Goal: Task Accomplishment & Management: Manage account settings

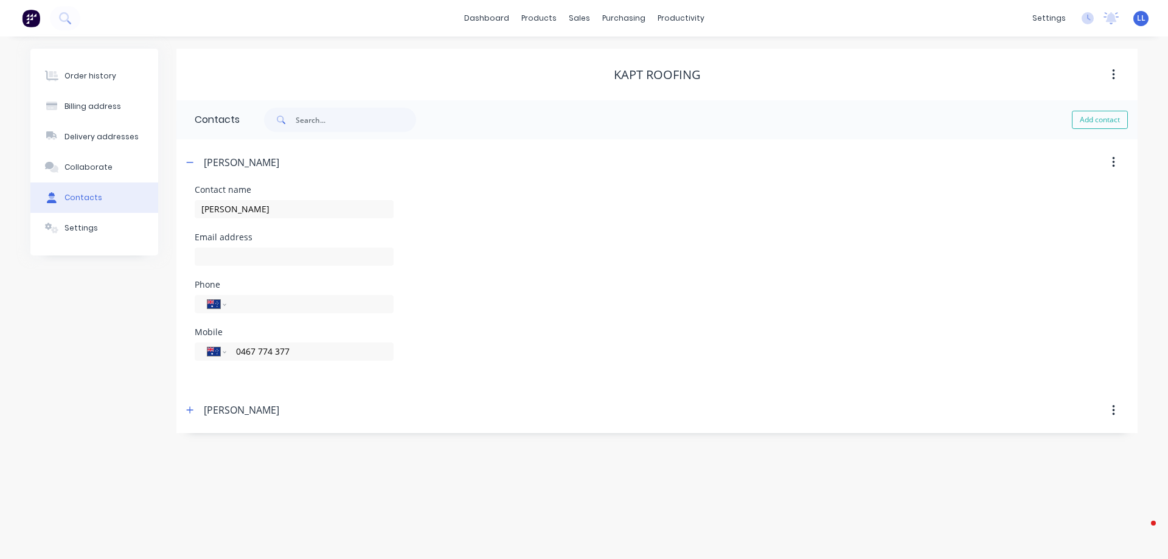
select select "AU"
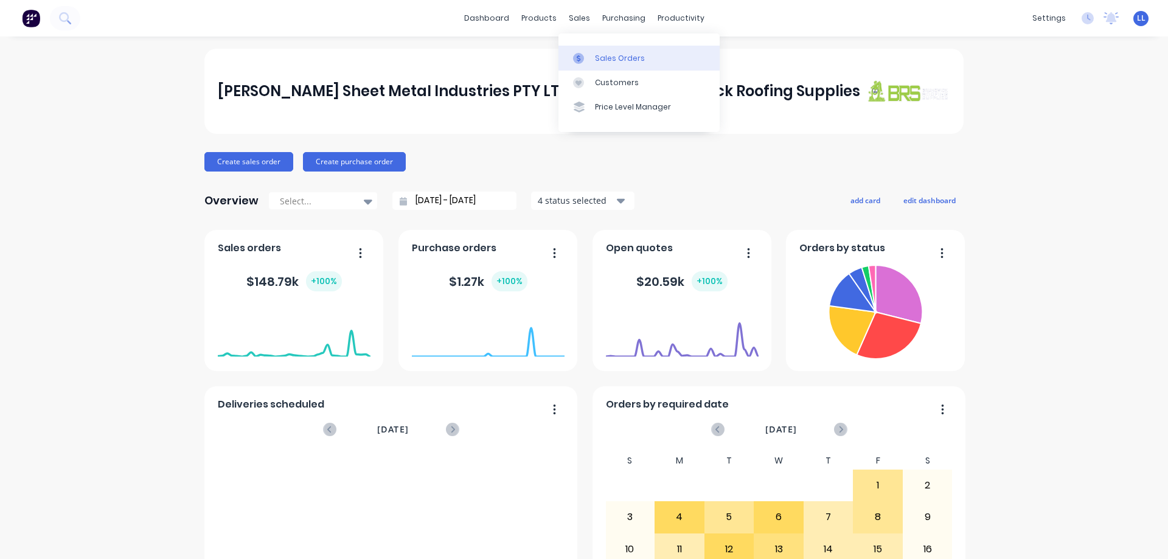
click at [617, 58] on div "Sales Orders" at bounding box center [620, 58] width 50 height 11
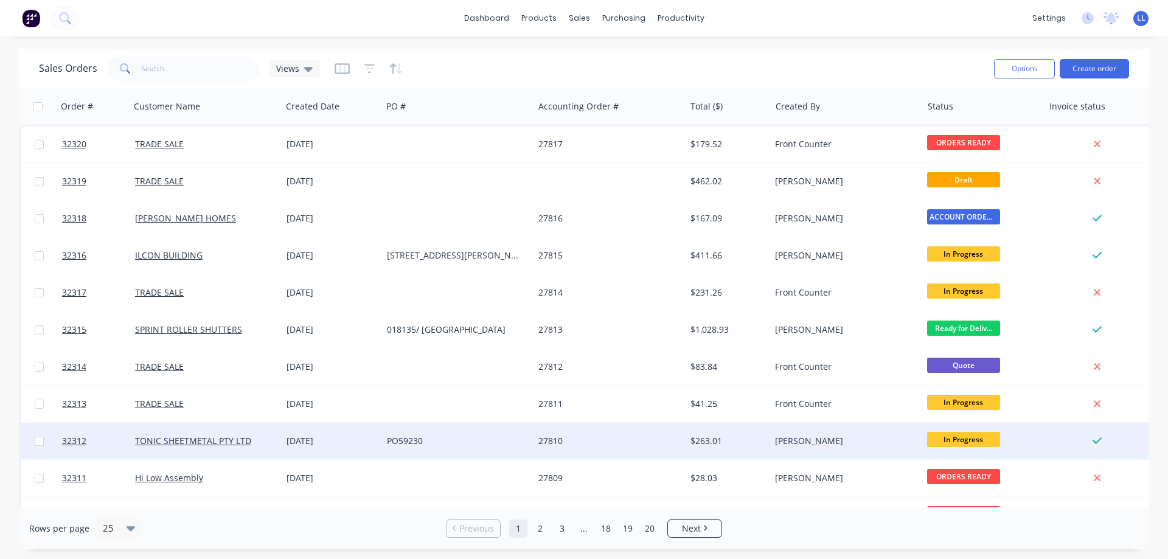
click at [485, 439] on div "PO59230" at bounding box center [454, 441] width 135 height 12
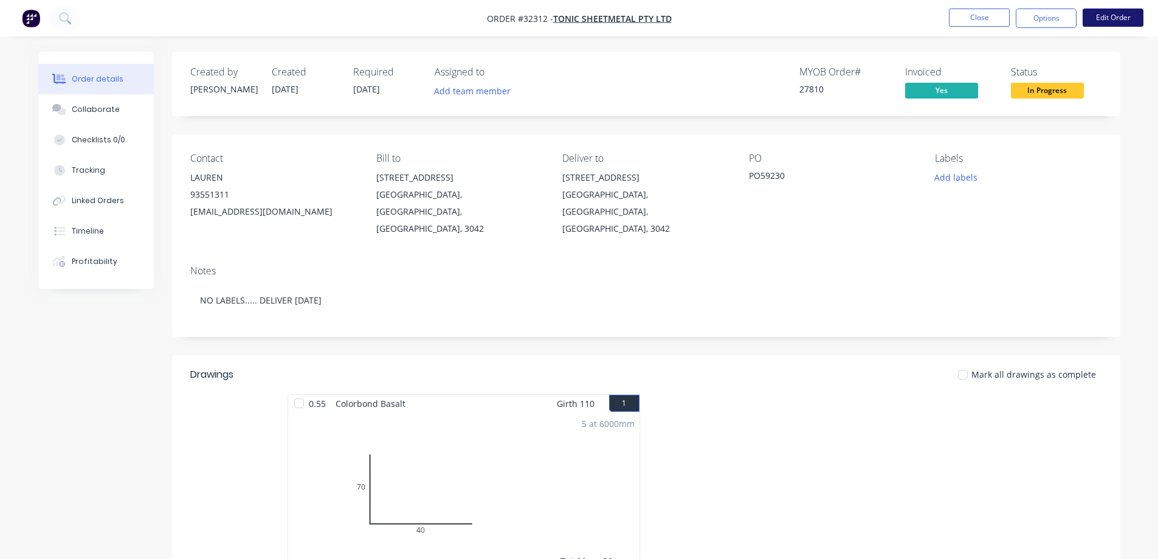
click at [1107, 20] on button "Edit Order" at bounding box center [1113, 18] width 61 height 18
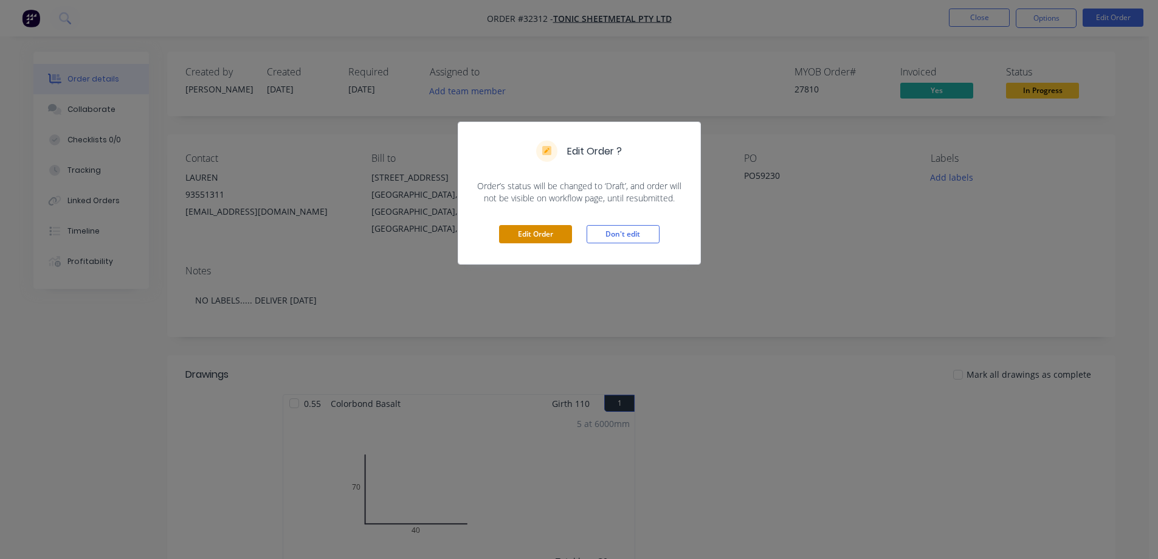
click at [563, 233] on button "Edit Order" at bounding box center [535, 234] width 73 height 18
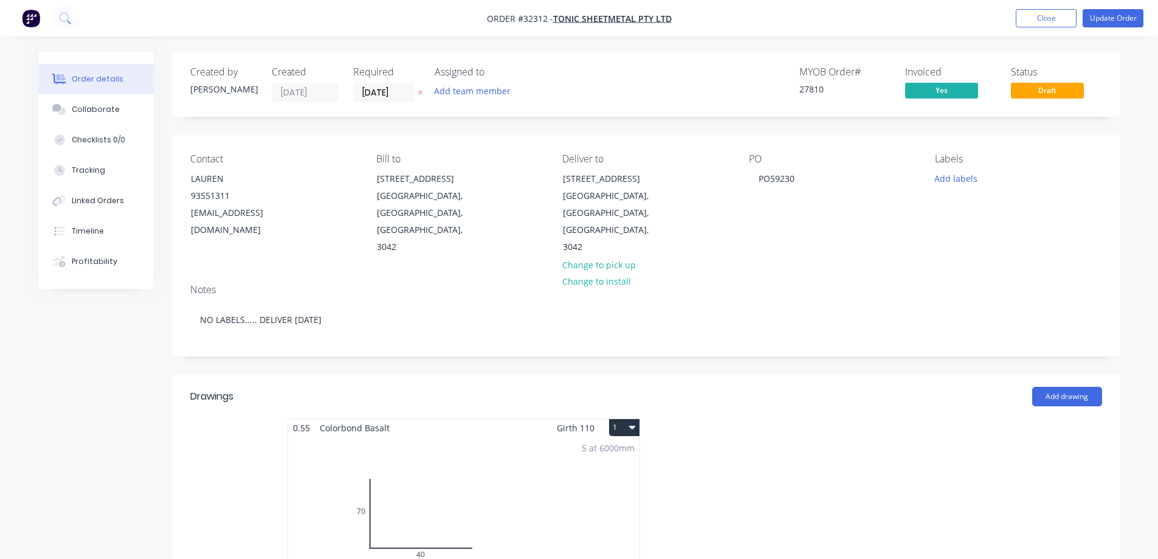
click at [493, 418] on div "0.55 Colorbond Basalt Girth 110 1 0 70 40 0 70 40 5 at 6000mm Total lm $/M Tota…" at bounding box center [464, 520] width 353 height 204
click at [907, 387] on div "Add drawing" at bounding box center [743, 396] width 718 height 19
click at [556, 468] on div "5 at 6000mm Total lm $/M Total 30m $7.97 $239.10" at bounding box center [463, 529] width 351 height 185
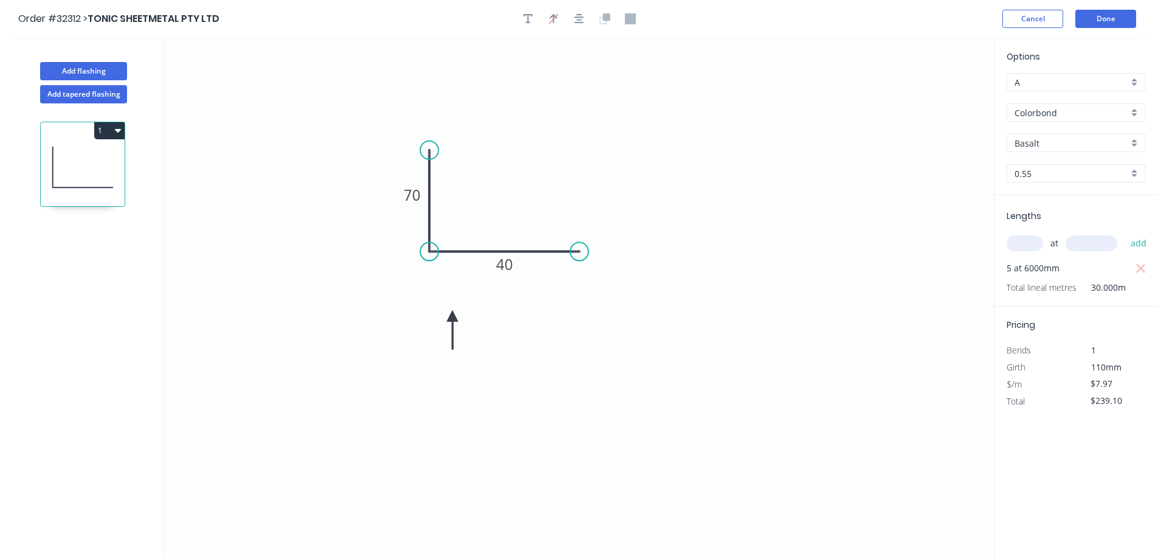
click at [1140, 146] on div "Basalt" at bounding box center [1076, 143] width 139 height 18
click at [1066, 247] on div "Surfmist" at bounding box center [1077, 248] width 138 height 21
type input "Surfmist"
click at [1116, 22] on button "Done" at bounding box center [1106, 19] width 61 height 18
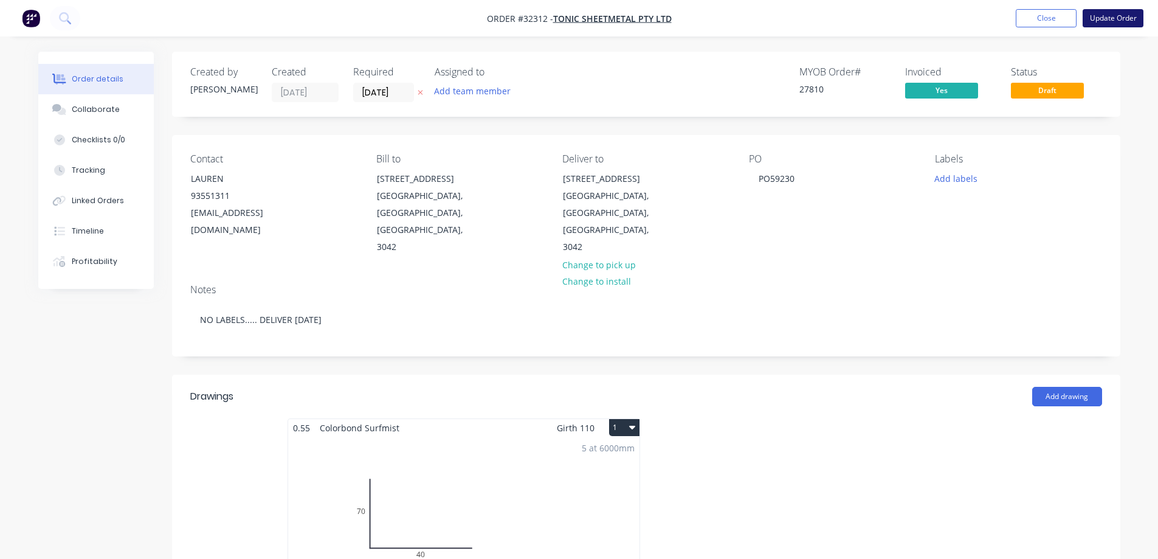
click at [1108, 16] on button "Update Order" at bounding box center [1113, 18] width 61 height 18
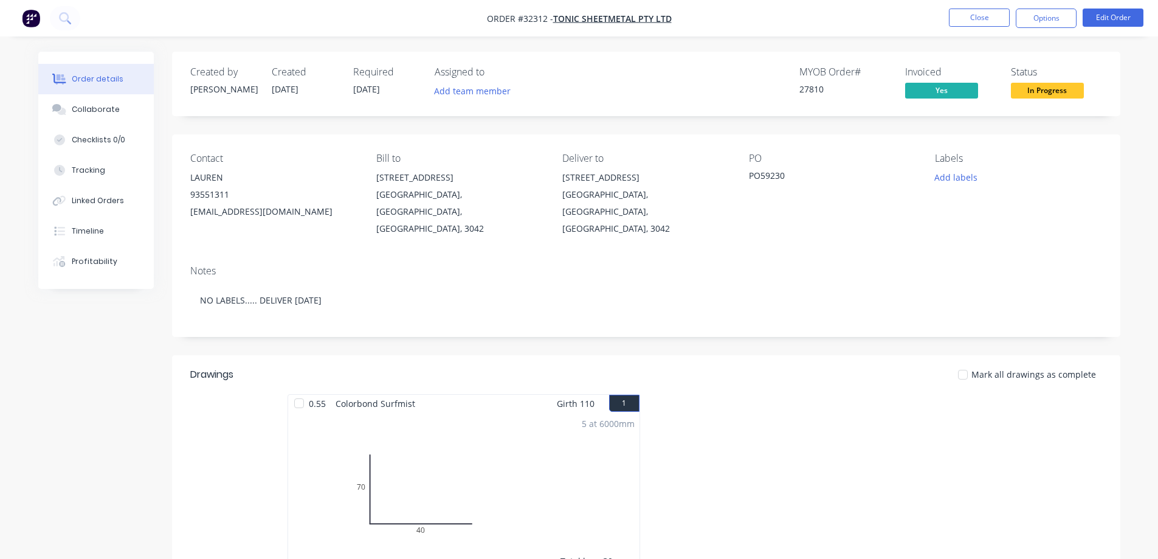
click at [1052, 18] on button "Options" at bounding box center [1046, 18] width 61 height 19
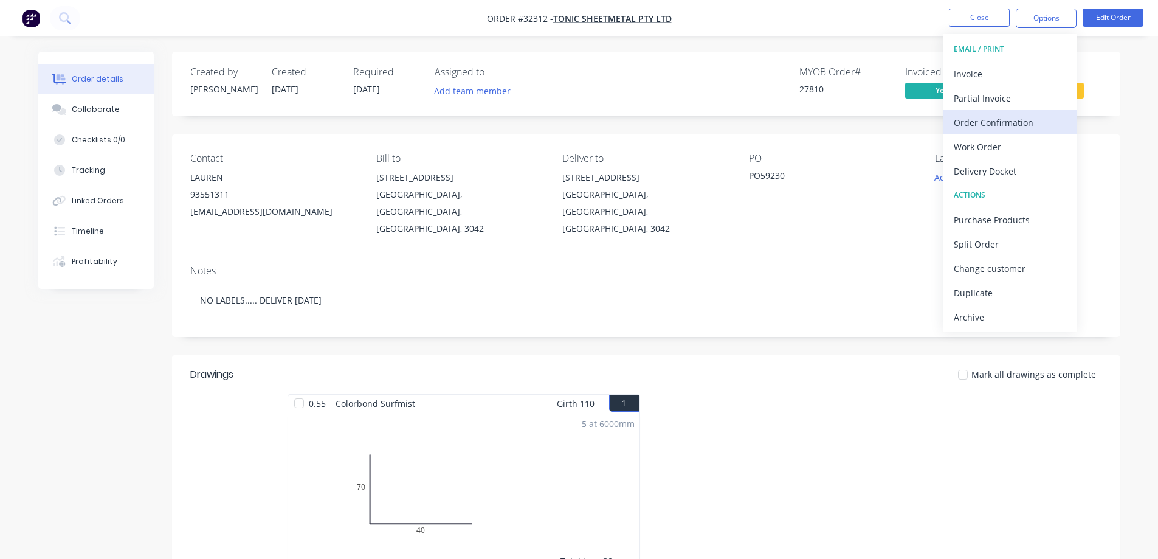
click at [1014, 122] on div "Order Confirmation" at bounding box center [1010, 123] width 112 height 18
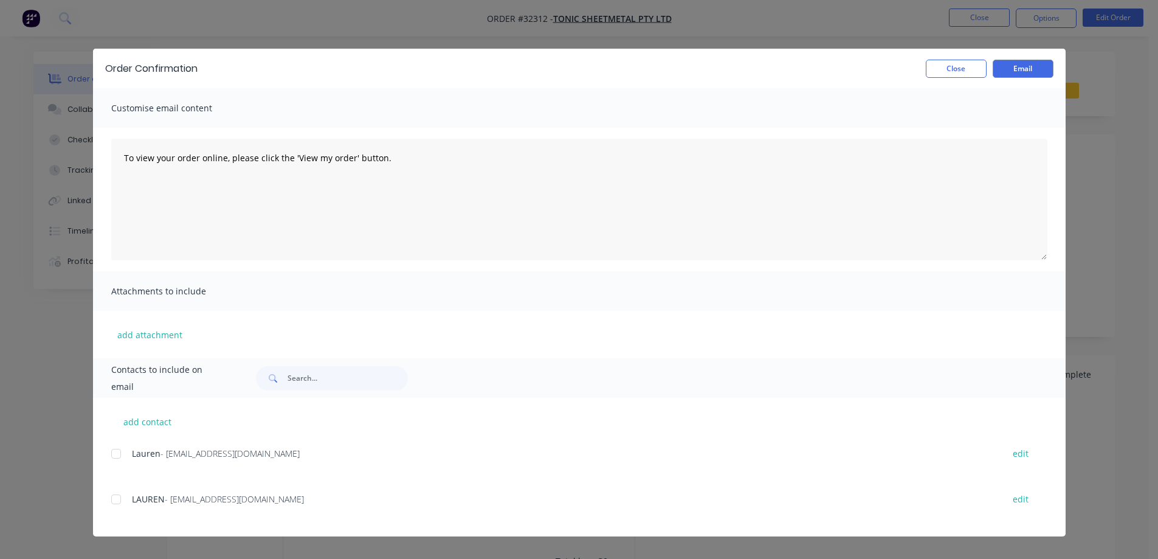
drag, startPoint x: 118, startPoint y: 500, endPoint x: 291, endPoint y: 484, distance: 173.5
click at [121, 499] on div at bounding box center [116, 499] width 24 height 24
click at [1013, 71] on button "Email" at bounding box center [1023, 69] width 61 height 18
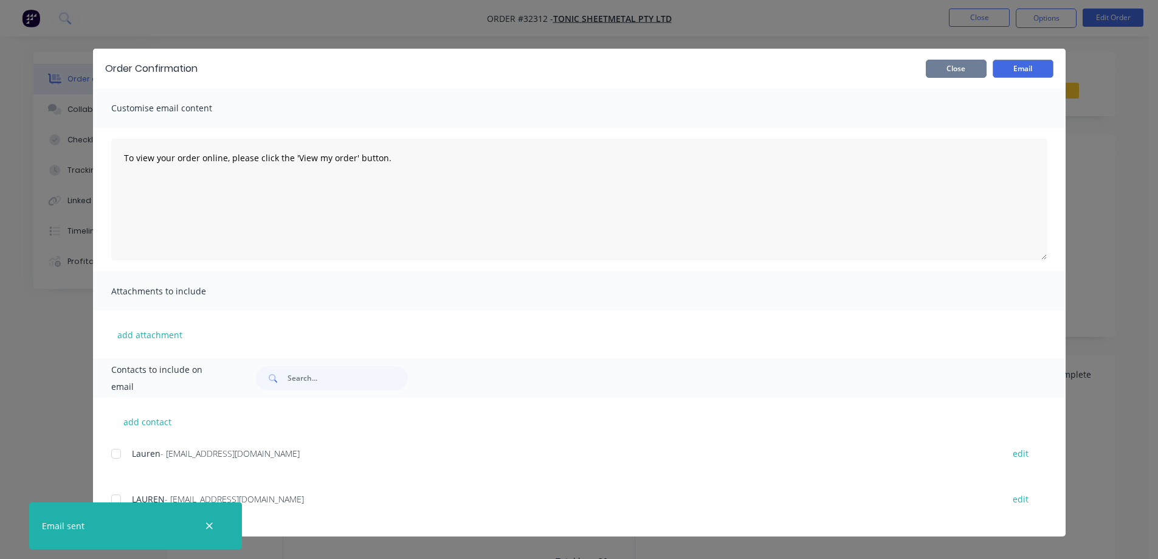
click at [959, 72] on button "Close" at bounding box center [956, 69] width 61 height 18
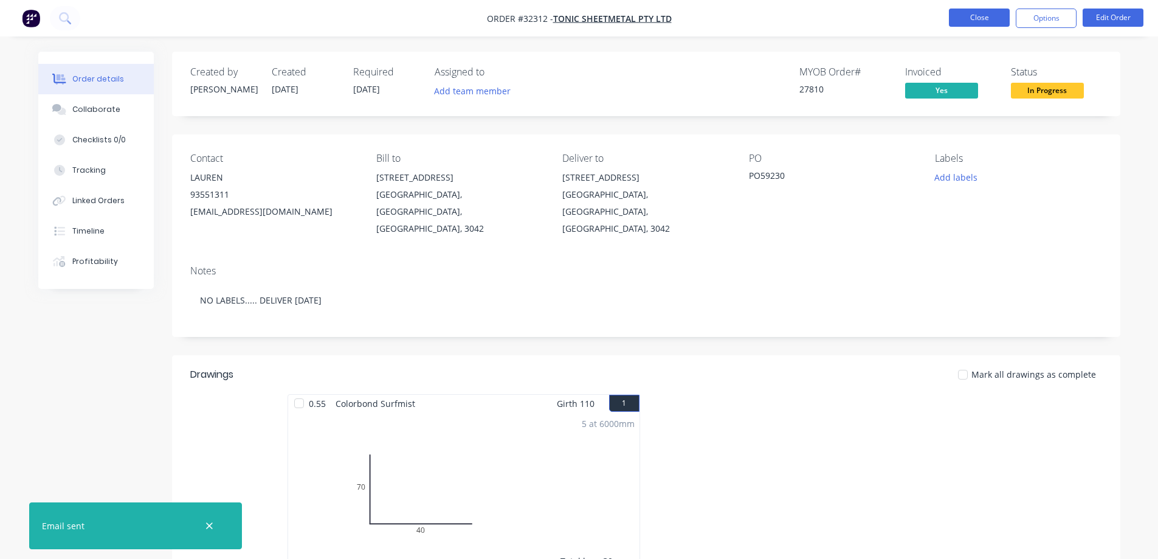
click at [996, 21] on button "Close" at bounding box center [979, 18] width 61 height 18
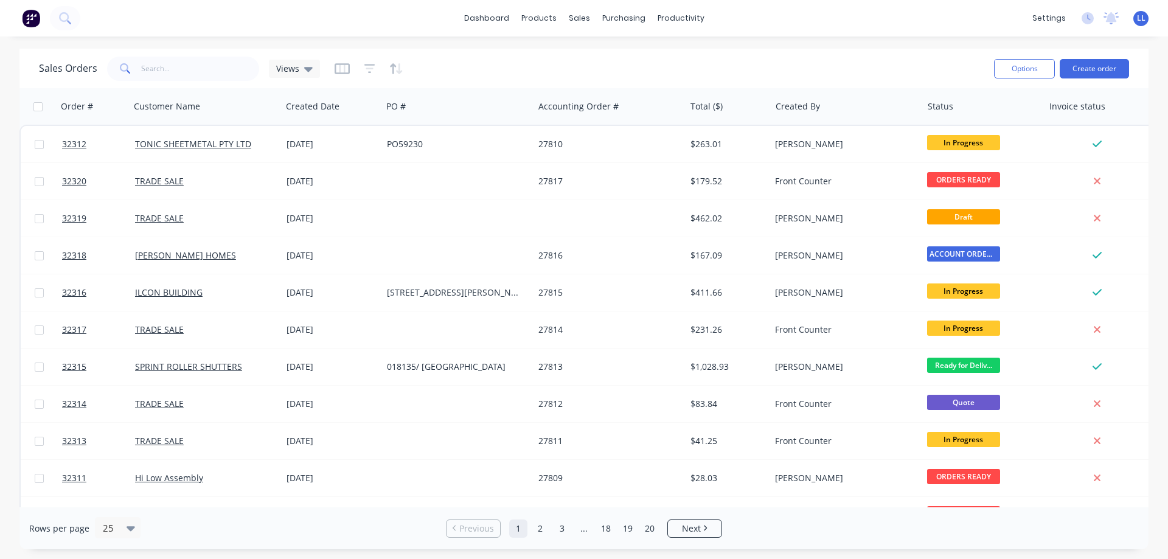
click at [28, 20] on img at bounding box center [31, 18] width 18 height 18
